Goal: Task Accomplishment & Management: Use online tool/utility

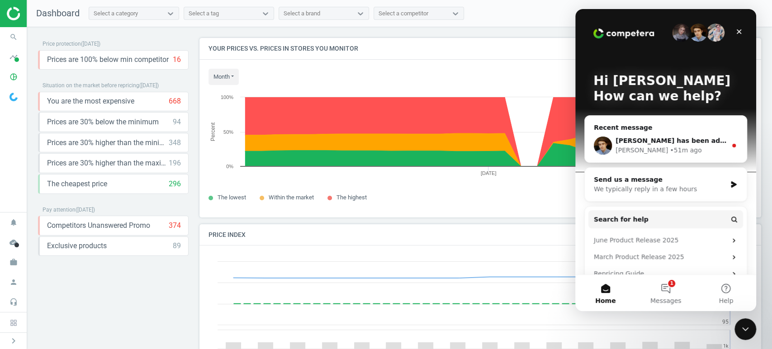
scroll to position [224, 570]
click at [742, 29] on icon "Close" at bounding box center [738, 31] width 7 height 7
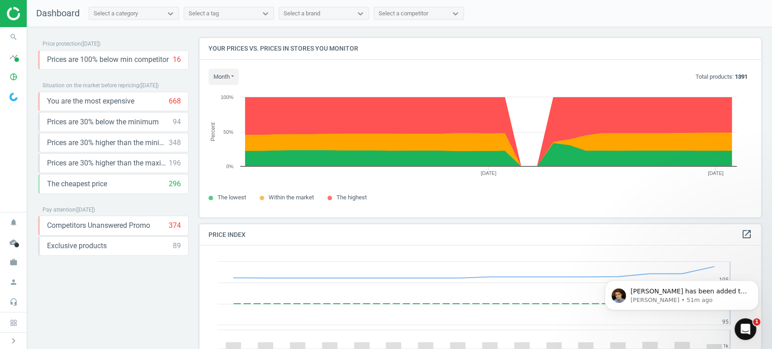
scroll to position [0, 0]
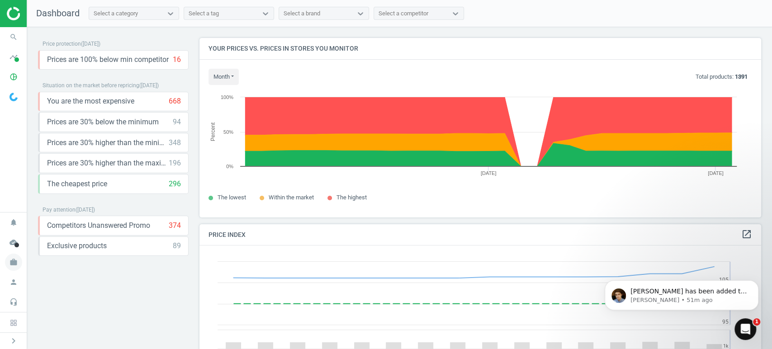
click at [11, 263] on icon "work" at bounding box center [13, 262] width 17 height 17
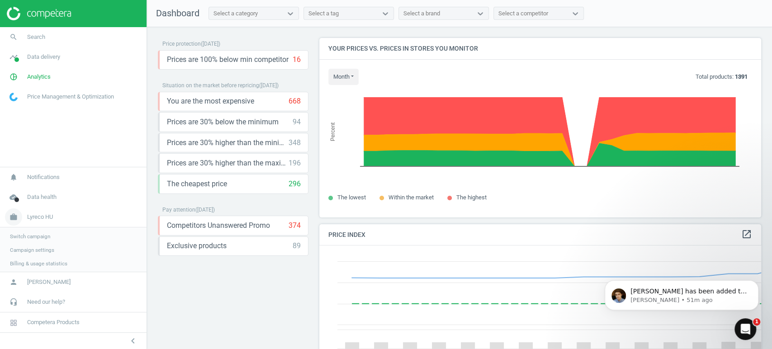
scroll to position [4, 5]
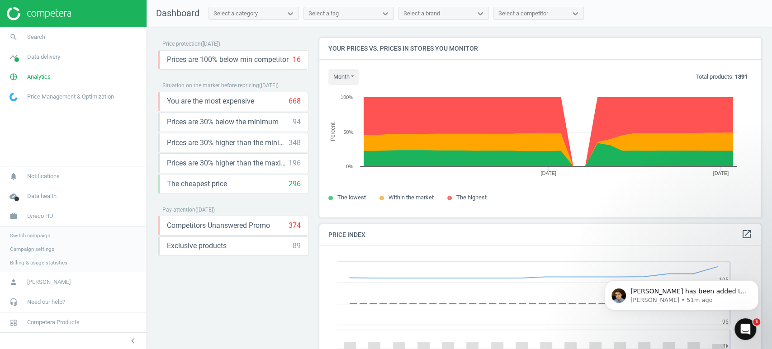
click at [42, 234] on span "Switch campaign" at bounding box center [30, 235] width 40 height 7
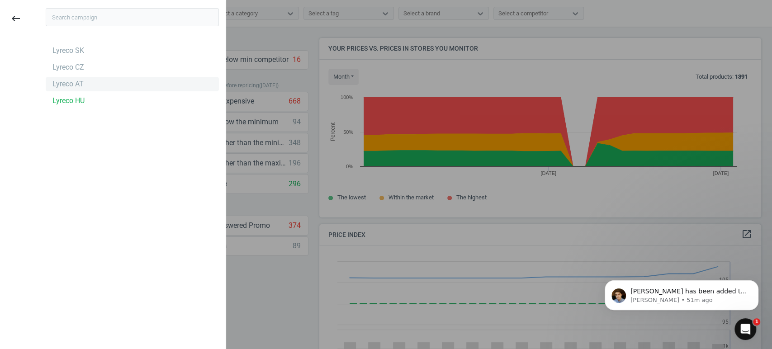
click at [80, 84] on div "Lyreco AT" at bounding box center [67, 84] width 31 height 10
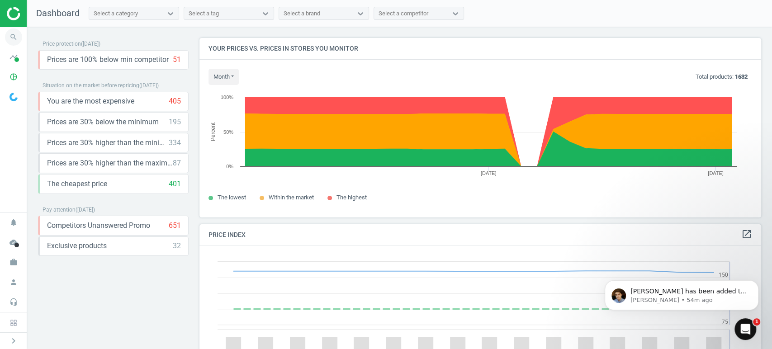
click at [18, 37] on icon "search" at bounding box center [13, 36] width 17 height 17
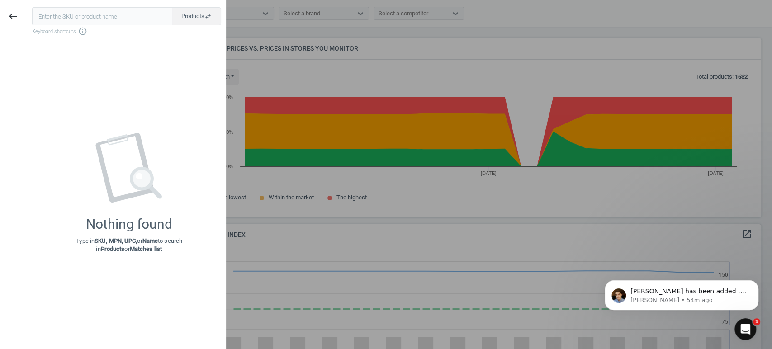
click at [108, 17] on input "text" at bounding box center [102, 16] width 140 height 18
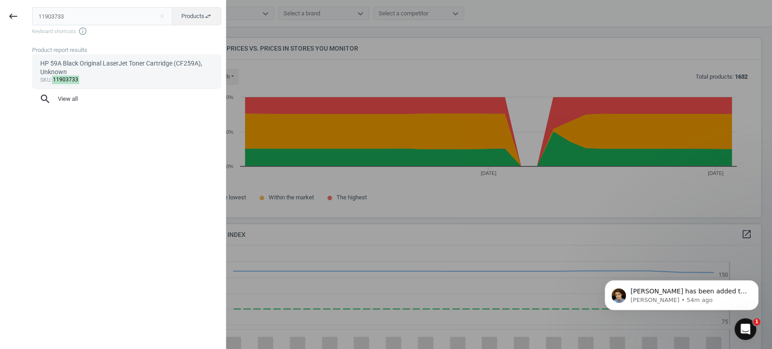
type input "11903733"
click at [87, 70] on div "HP 59A Black Original LaserJet Toner Cartridge (CF259A), Unknown" at bounding box center [126, 68] width 173 height 18
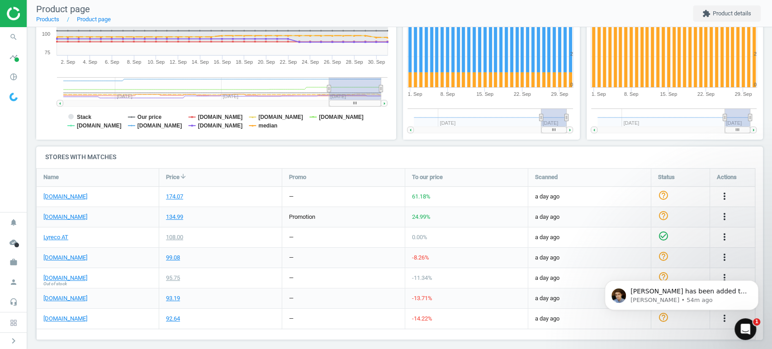
scroll to position [184, 0]
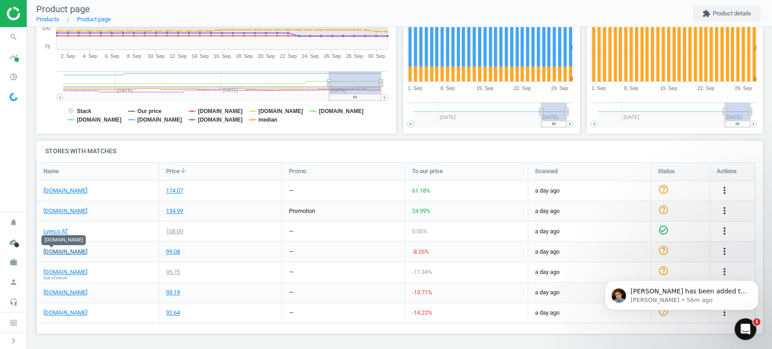
click at [54, 252] on link "[DOMAIN_NAME]" at bounding box center [65, 252] width 44 height 8
click at [11, 35] on icon "search" at bounding box center [13, 36] width 17 height 17
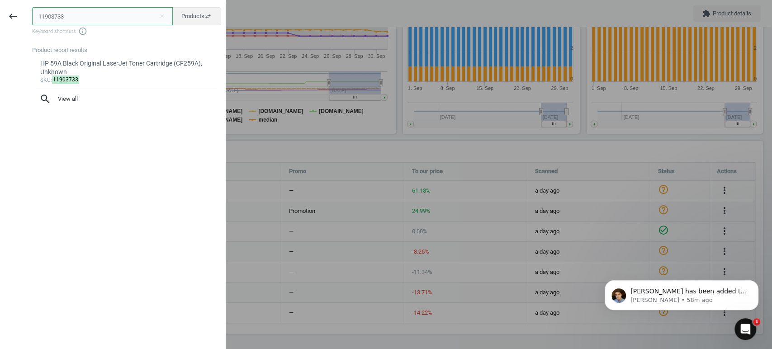
drag, startPoint x: 94, startPoint y: 17, endPoint x: 0, endPoint y: 17, distance: 94.0
click at [0, 17] on div "keyboard_backspace 11903733 close Products swap_horiz Keyboard shortcuts info_o…" at bounding box center [113, 175] width 226 height 349
paste input "44"
type input "11903744"
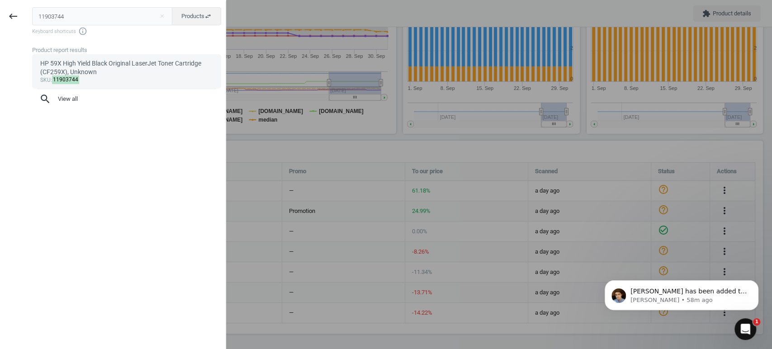
click at [106, 71] on div "HP 59X High Yield Black Original LaserJet Toner Cartridge (CF259X), Unknown" at bounding box center [126, 68] width 173 height 18
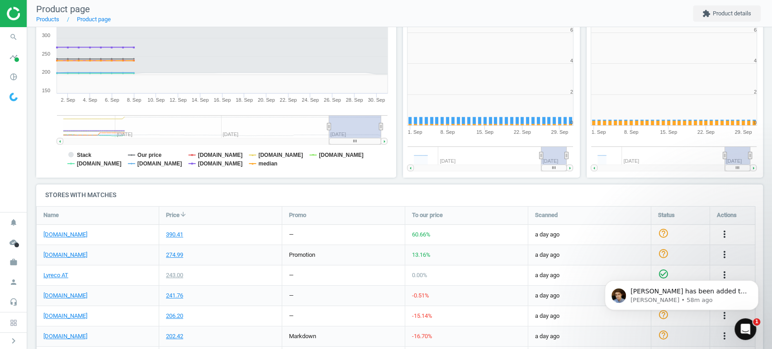
scroll to position [197, 190]
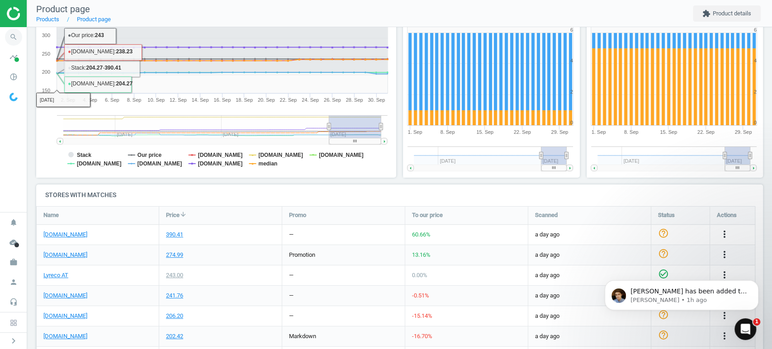
click at [14, 35] on icon "search" at bounding box center [13, 36] width 17 height 17
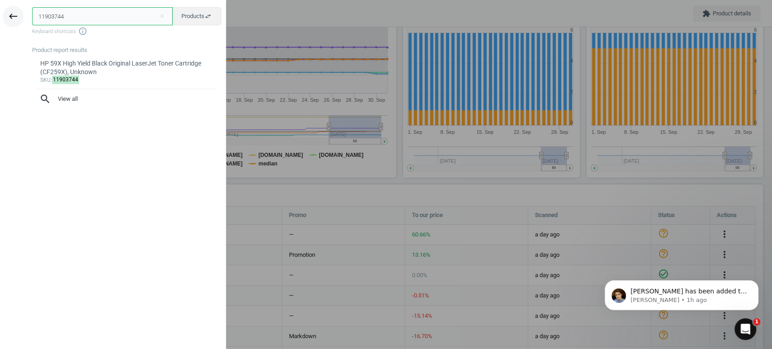
drag, startPoint x: 93, startPoint y: 14, endPoint x: 16, endPoint y: 18, distance: 77.0
click at [16, 18] on div "keyboard_backspace 11903744 close Products swap_horiz Keyboard shortcuts info_o…" at bounding box center [113, 175] width 226 height 349
paste input "6505571"
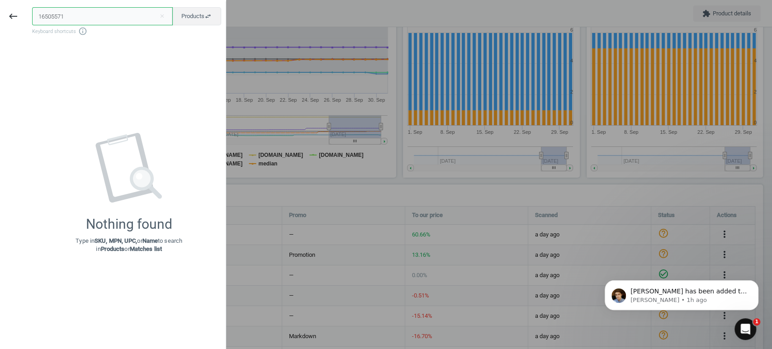
drag, startPoint x: 77, startPoint y: 17, endPoint x: 0, endPoint y: 11, distance: 77.5
click at [0, 11] on div "keyboard_backspace 16505571 close Products swap_horiz Keyboard shortcuts info_o…" at bounding box center [113, 175] width 226 height 349
paste input "1903766"
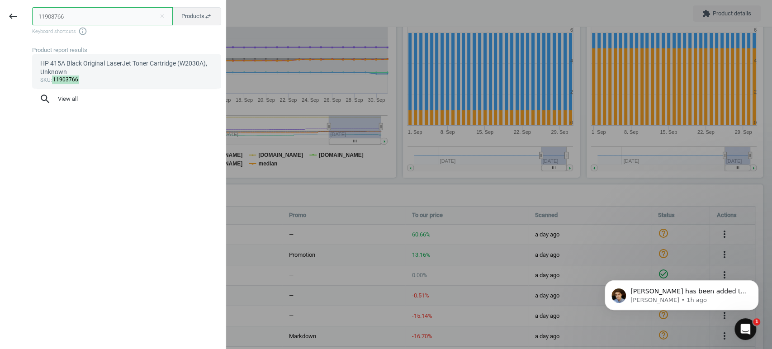
type input "11903766"
click at [87, 75] on div "HP 415A Black Original LaserJet Toner Cartridge (W2030A), Unknown" at bounding box center [126, 68] width 173 height 18
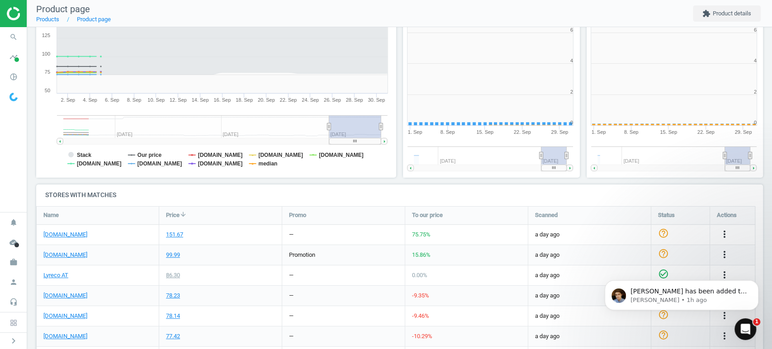
scroll to position [197, 190]
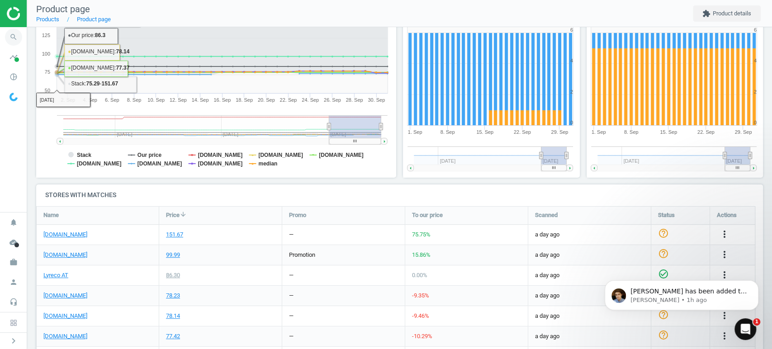
click at [14, 38] on icon "search" at bounding box center [13, 36] width 17 height 17
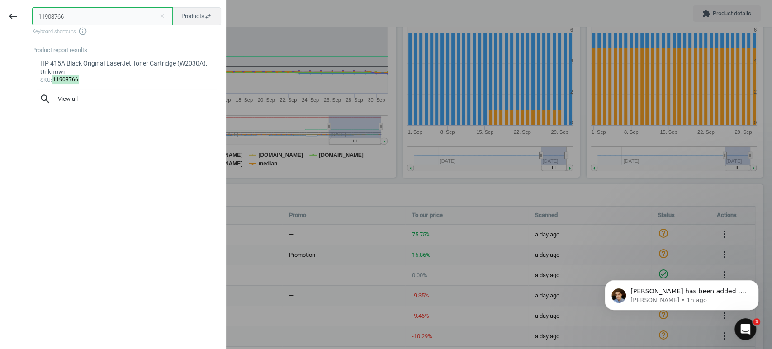
drag, startPoint x: 85, startPoint y: 16, endPoint x: 0, endPoint y: 19, distance: 84.6
click at [0, 19] on div "keyboard_backspace 11903766 close Products swap_horiz Keyboard shortcuts info_o…" at bounding box center [113, 175] width 226 height 349
paste input "88"
type input "11903788"
click at [95, 61] on div "HP 415A Cyan Original LaserJet Toner Cartridge (W2031A), Unknown" at bounding box center [126, 68] width 173 height 18
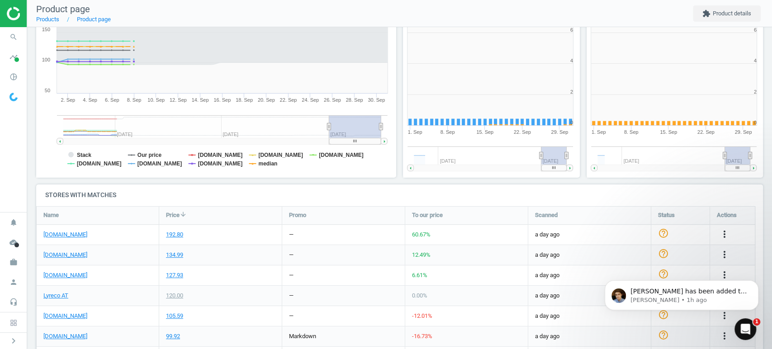
scroll to position [197, 190]
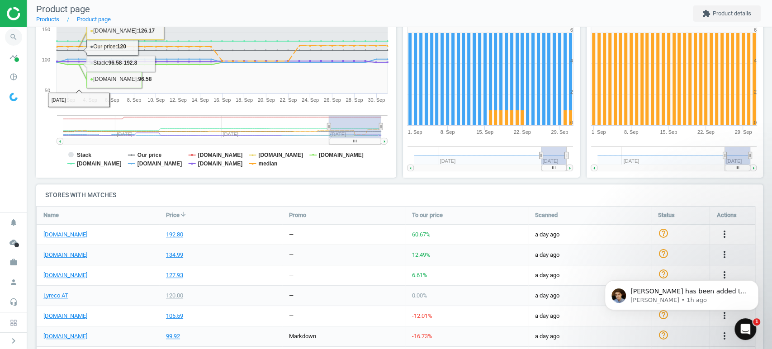
click at [19, 37] on icon "search" at bounding box center [13, 36] width 17 height 17
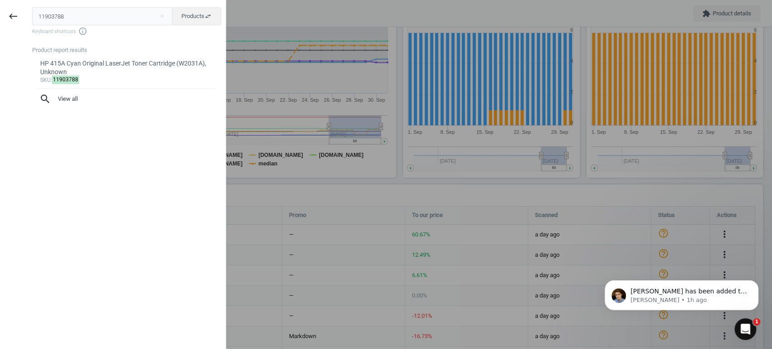
drag, startPoint x: 81, startPoint y: 5, endPoint x: 27, endPoint y: 9, distance: 54.4
click at [27, 9] on div "11903788 close Products swap_horiz Keyboard shortcuts info_outline Product repo…" at bounding box center [125, 175] width 199 height 349
drag, startPoint x: 90, startPoint y: 18, endPoint x: 8, endPoint y: 19, distance: 82.7
click at [8, 19] on div "keyboard_backspace 11903788 close Products swap_horiz Keyboard shortcuts info_o…" at bounding box center [113, 175] width 226 height 349
paste input "8196486"
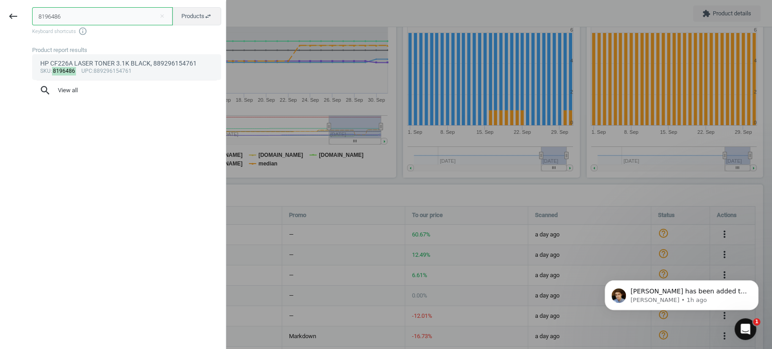
type input "8196486"
click at [89, 70] on span "upc" at bounding box center [86, 71] width 11 height 6
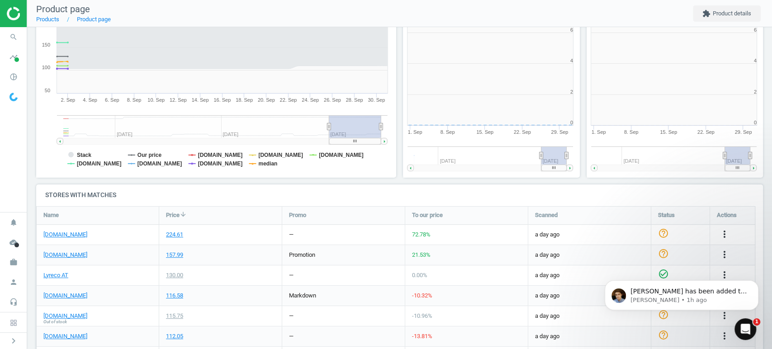
scroll to position [197, 190]
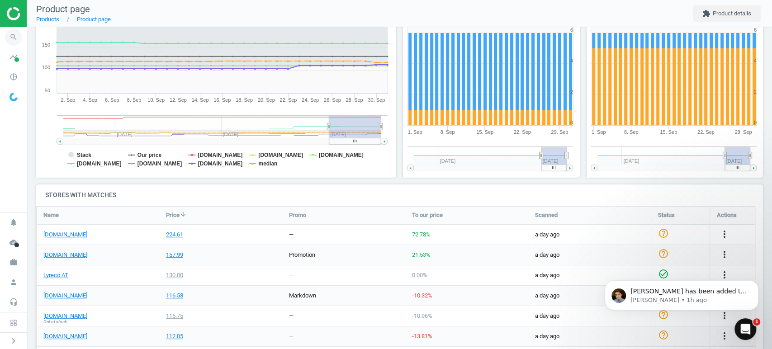
click at [9, 38] on icon "search" at bounding box center [13, 36] width 17 height 17
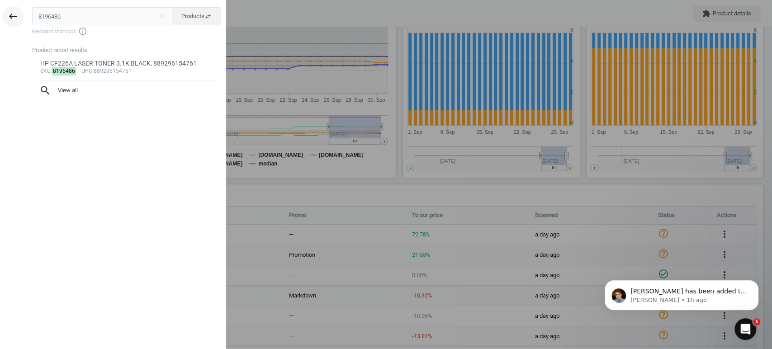
drag, startPoint x: 99, startPoint y: 16, endPoint x: 7, endPoint y: 10, distance: 92.0
click at [7, 10] on div "keyboard_backspace 8196486 close Products swap_horiz Keyboard shortcuts info_ou…" at bounding box center [113, 175] width 226 height 349
type input "8113696"
click at [126, 68] on div "sku : 8113696 upc :4977766755658" at bounding box center [126, 71] width 173 height 7
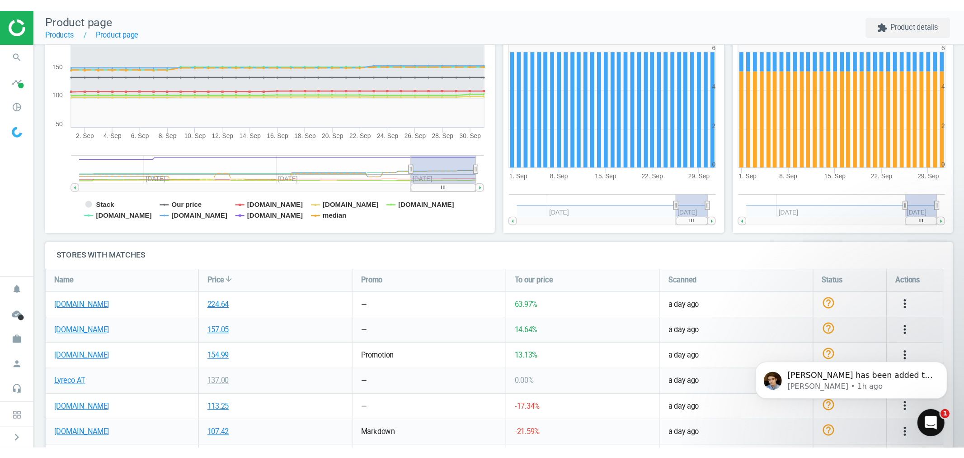
scroll to position [192, 0]
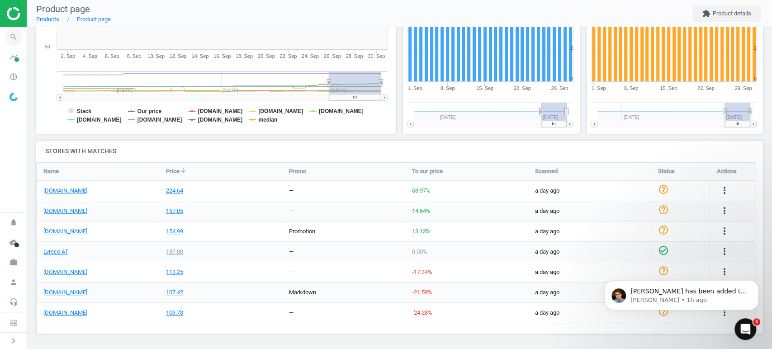
click at [18, 33] on icon "search" at bounding box center [13, 36] width 17 height 17
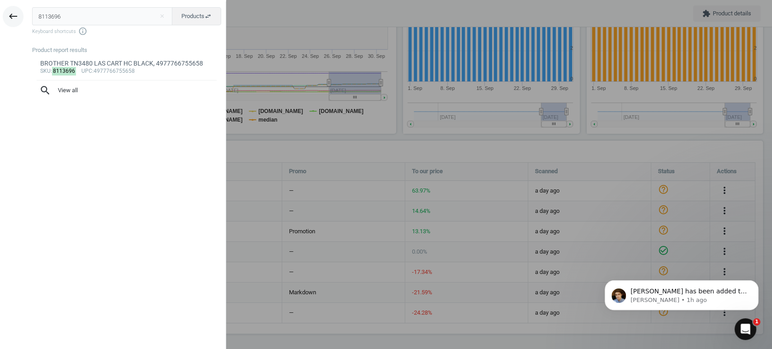
drag, startPoint x: 71, startPoint y: 9, endPoint x: 14, endPoint y: 17, distance: 57.2
click at [14, 17] on div "keyboard_backspace 8113696 close Products swap_horiz Keyboard shortcuts info_ou…" at bounding box center [113, 175] width 226 height 349
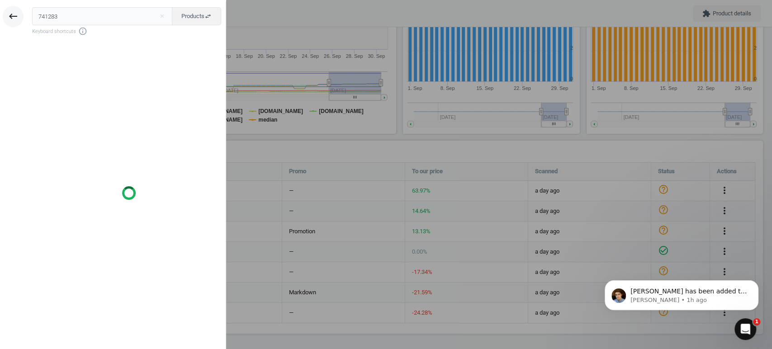
type input "7412831"
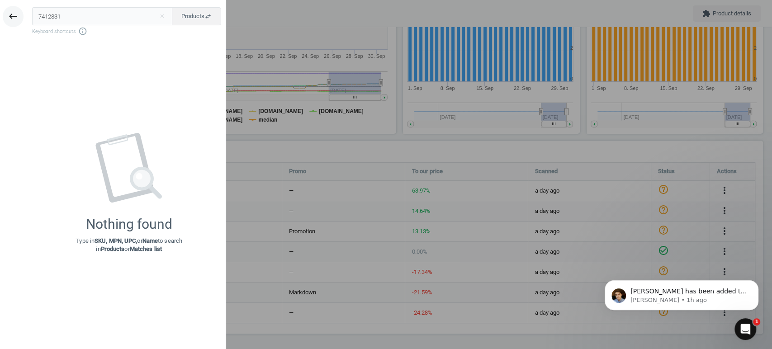
drag, startPoint x: 65, startPoint y: 20, endPoint x: 16, endPoint y: 20, distance: 49.3
click at [16, 20] on div "keyboard_backspace 7412831 close Products swap_horiz Keyboard shortcuts info_ou…" at bounding box center [113, 175] width 226 height 349
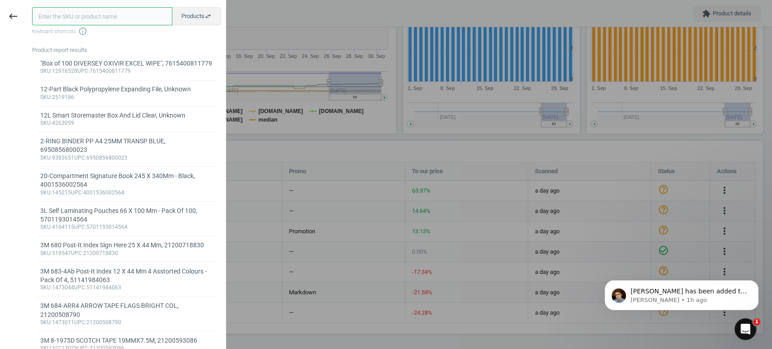
click at [71, 16] on input "text" at bounding box center [102, 16] width 140 height 18
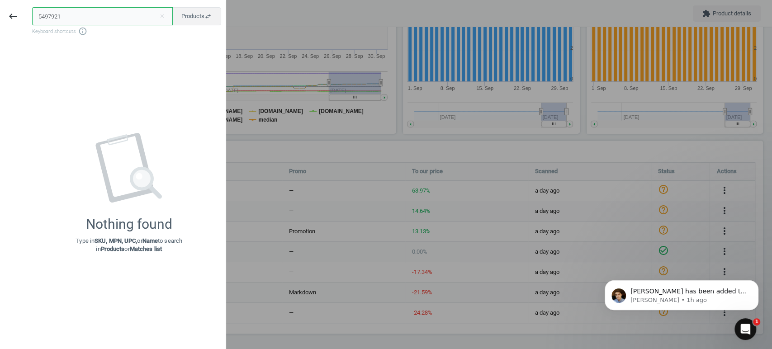
type input "5497921"
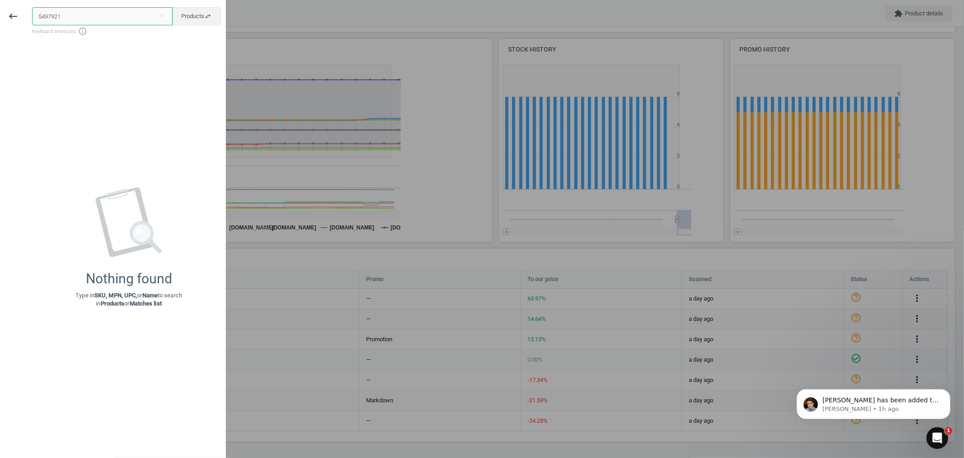
scroll to position [188, 928]
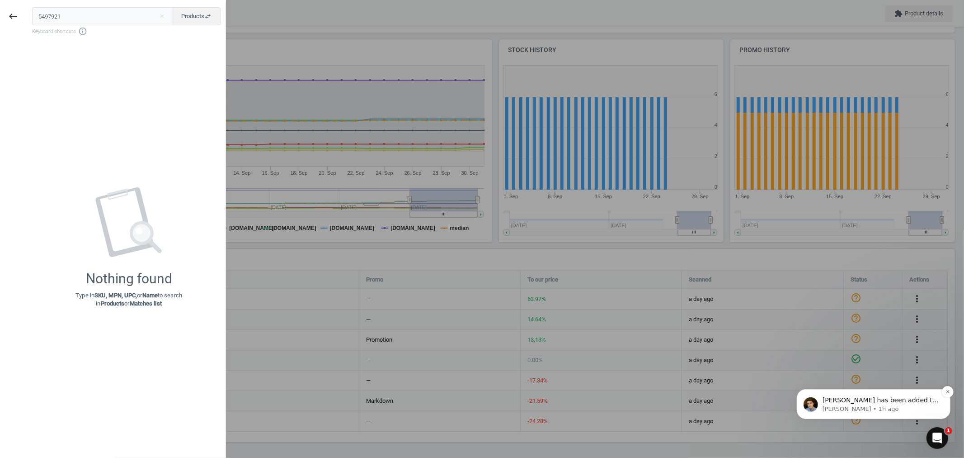
click at [771, 349] on span "[PERSON_NAME] has been added to the requested dashboards, and the letter with t…" at bounding box center [880, 417] width 116 height 43
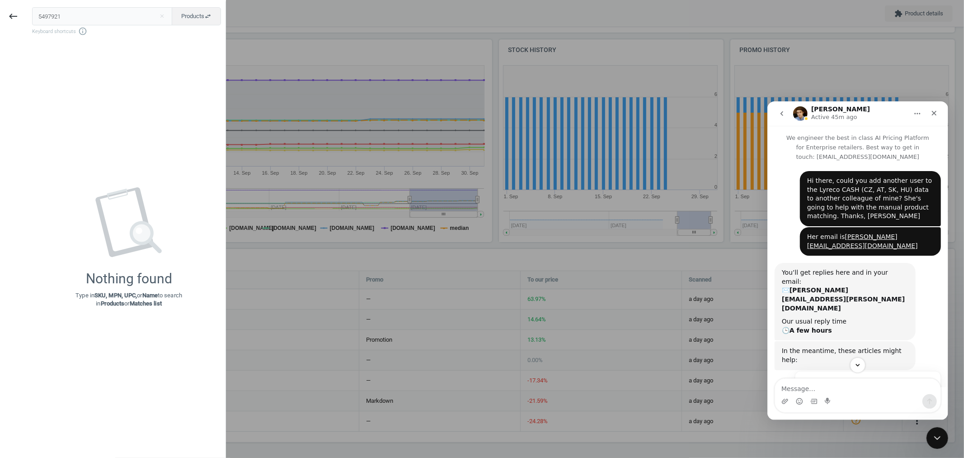
scroll to position [200, 0]
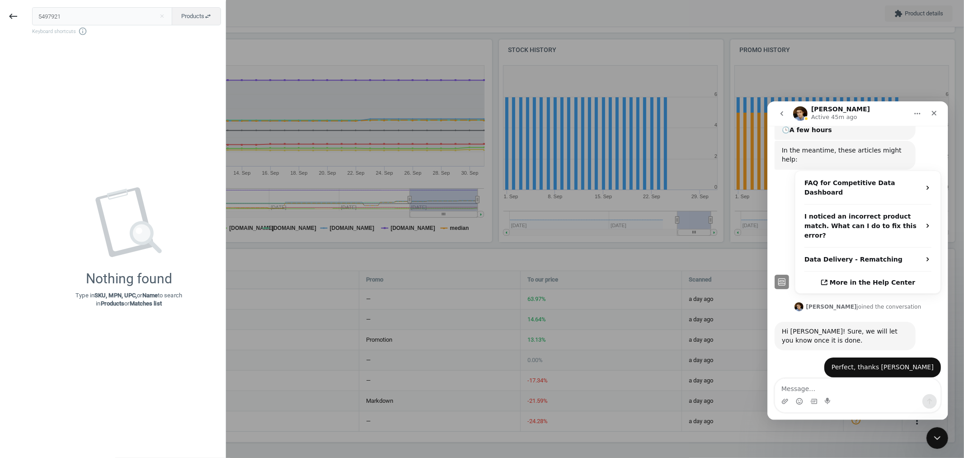
click at [771, 349] on textarea "Message…" at bounding box center [857, 385] width 165 height 15
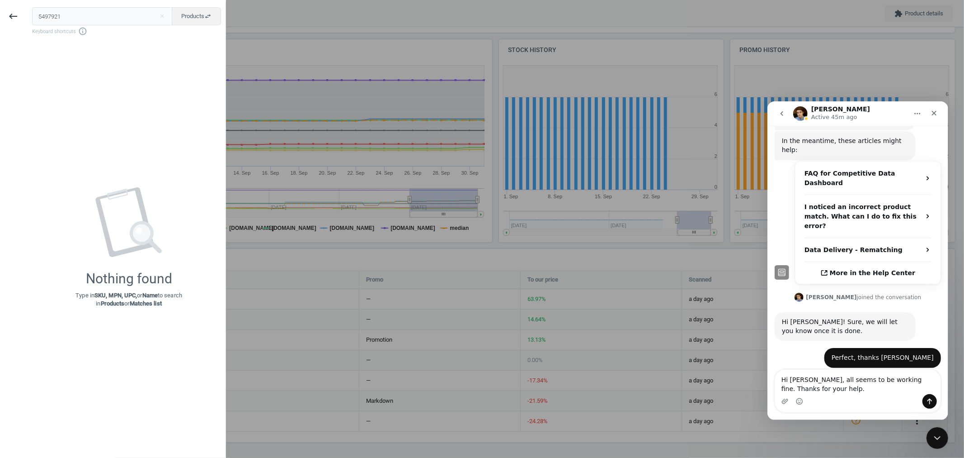
type textarea "Hi [PERSON_NAME], all seems to be working fine. Thanks for your help."
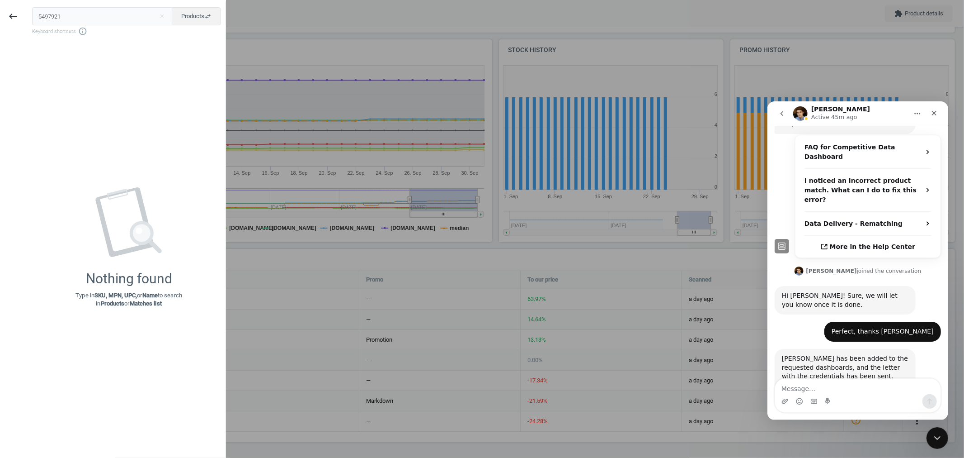
scroll to position [236, 0]
click at [242, 16] on div at bounding box center [482, 229] width 964 height 458
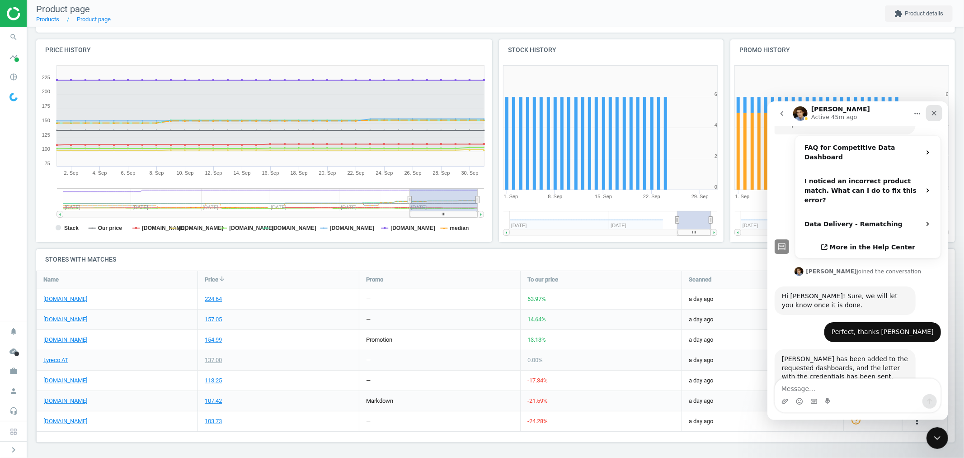
click at [771, 116] on icon "Close" at bounding box center [934, 112] width 7 height 7
